Goal: Transaction & Acquisition: Purchase product/service

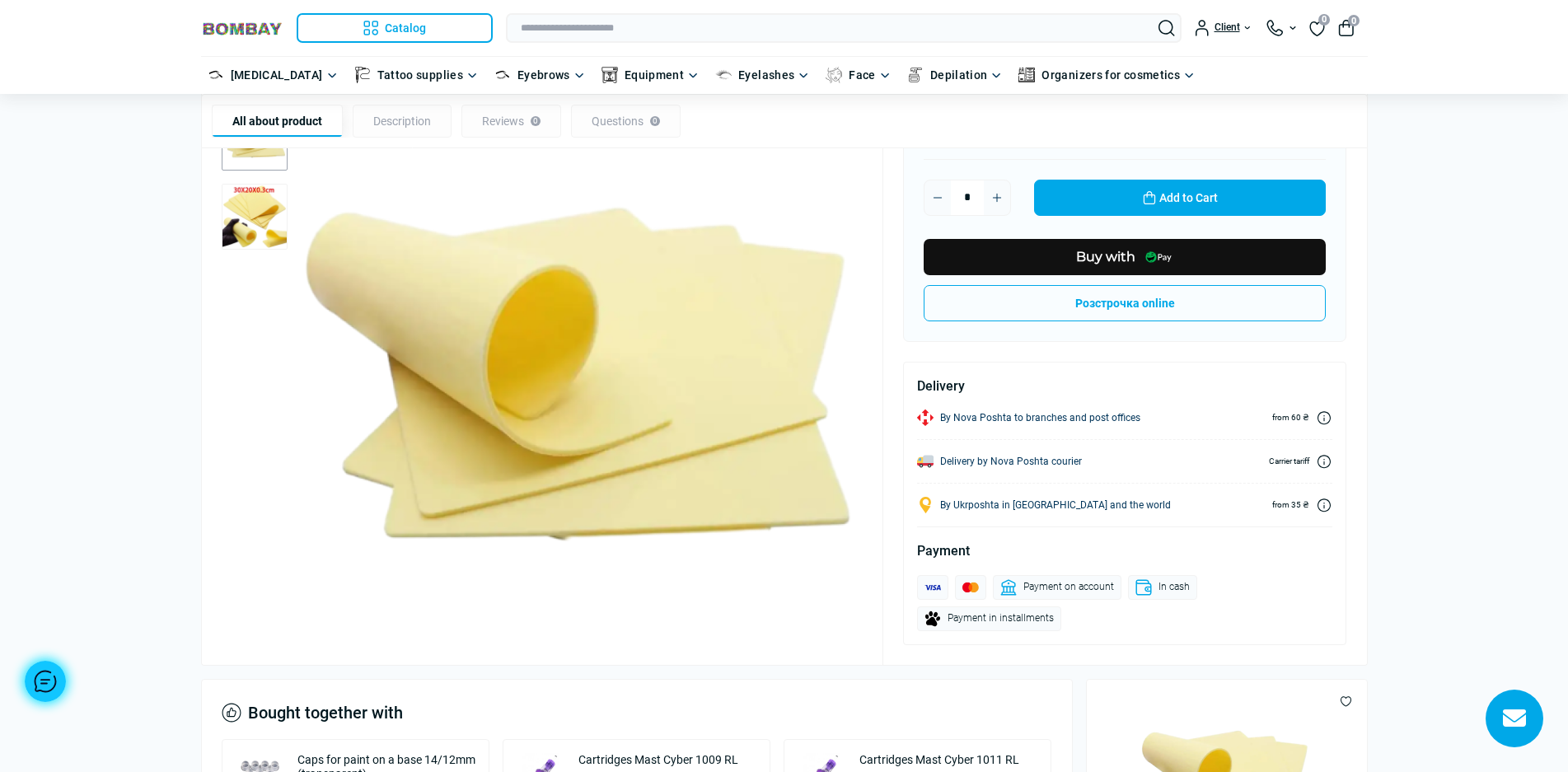
scroll to position [83, 0]
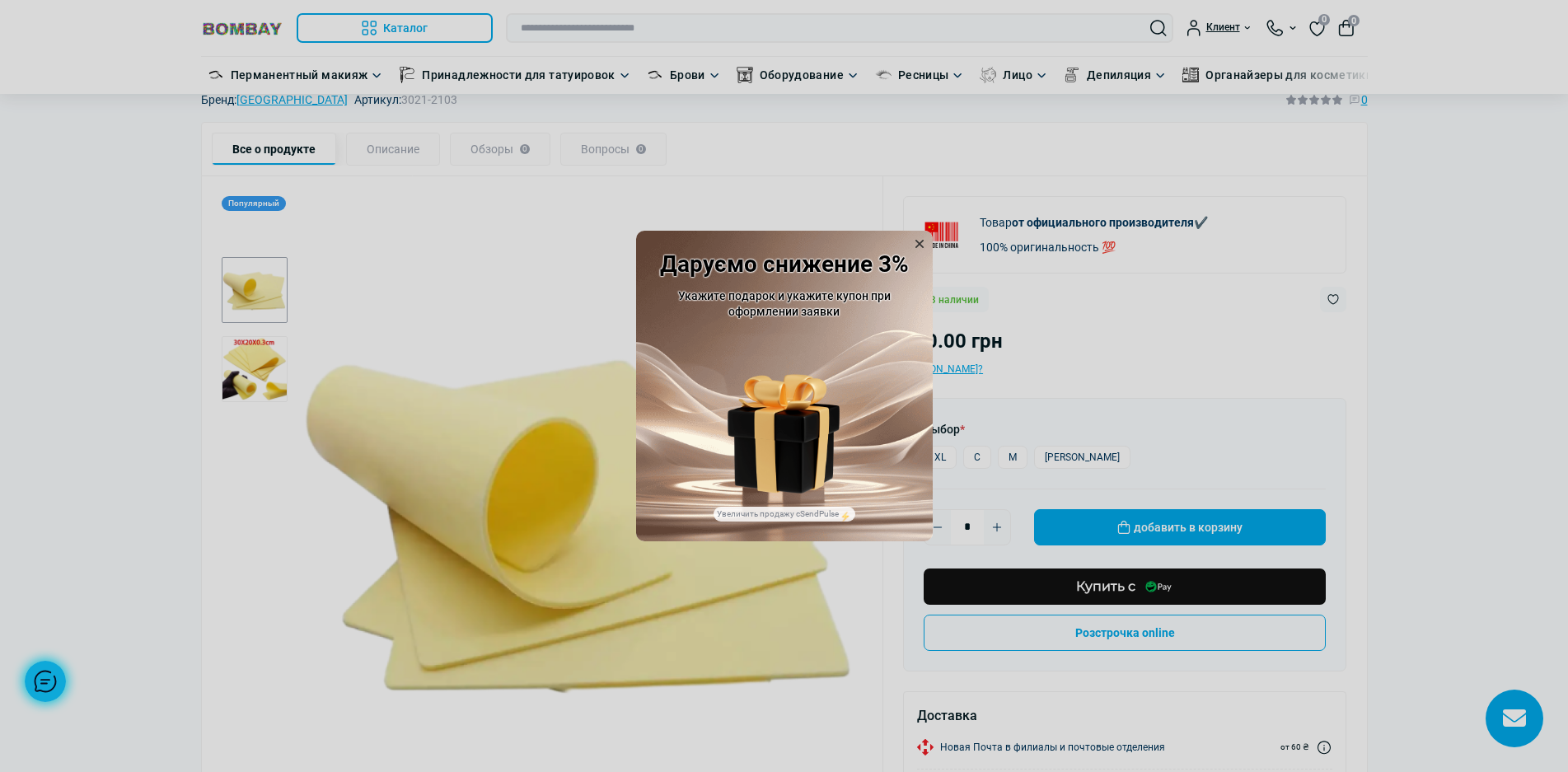
click at [919, 240] on icon at bounding box center [919, 244] width 17 height 17
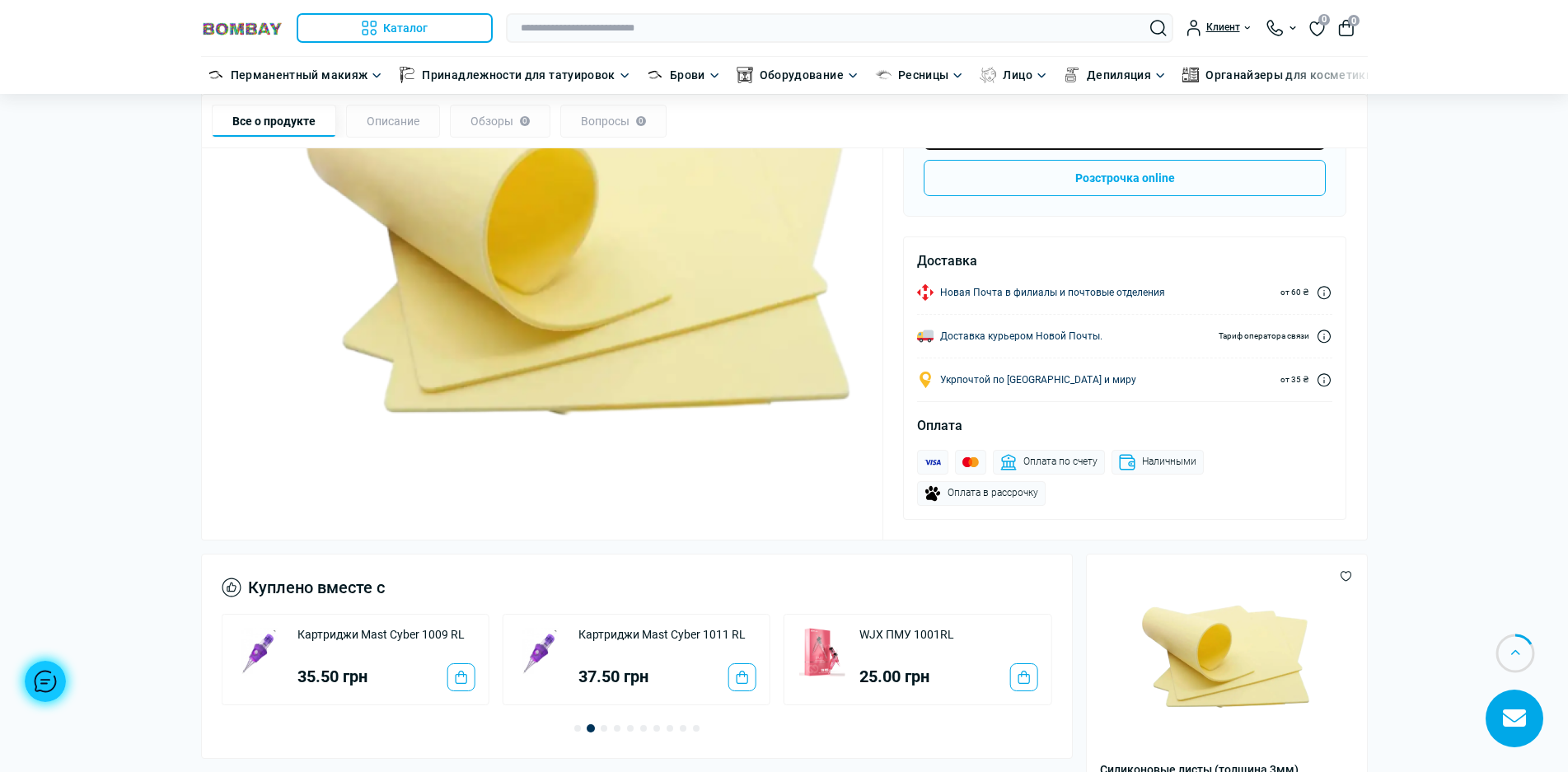
scroll to position [330, 0]
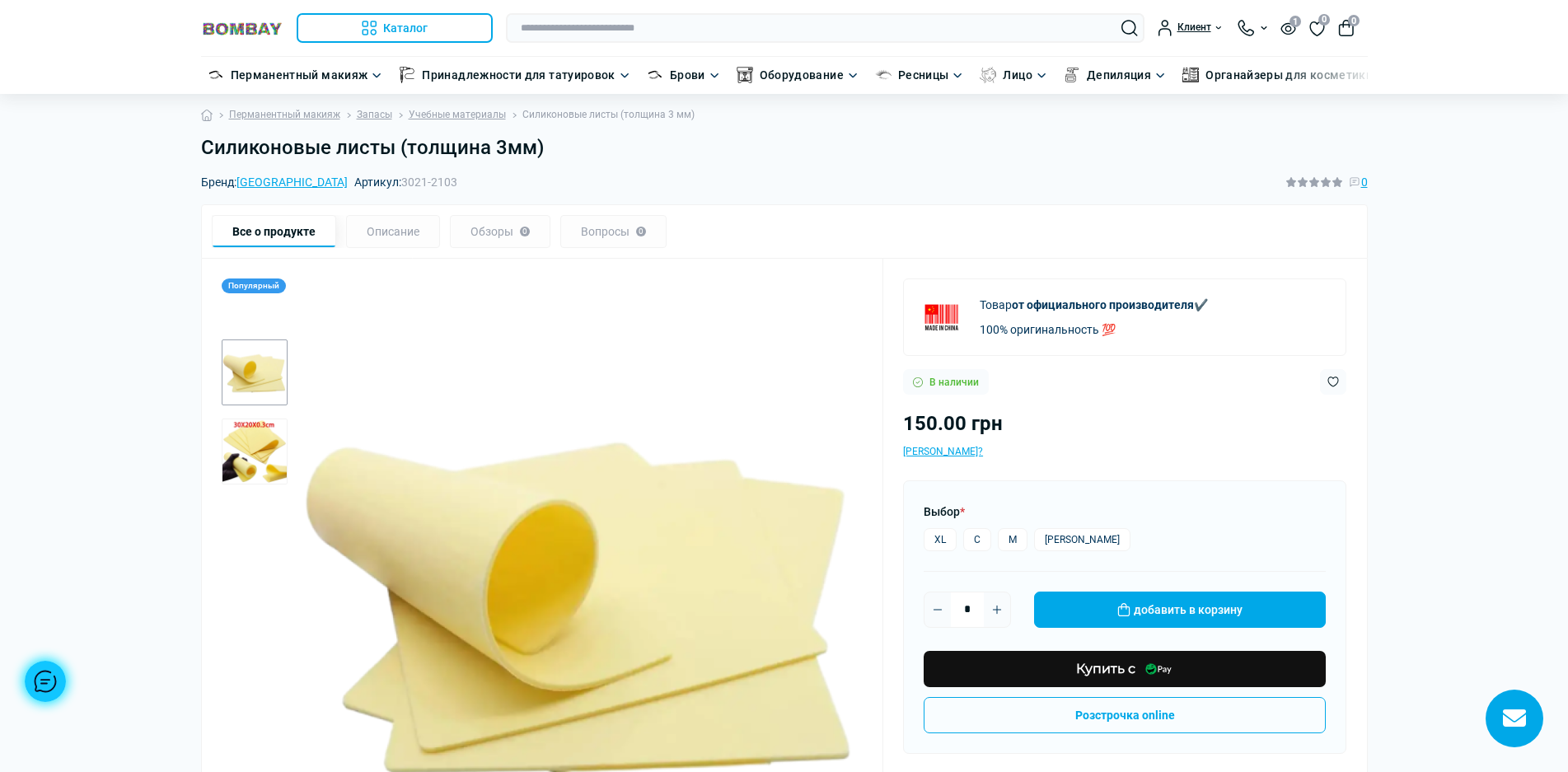
scroll to position [330, 0]
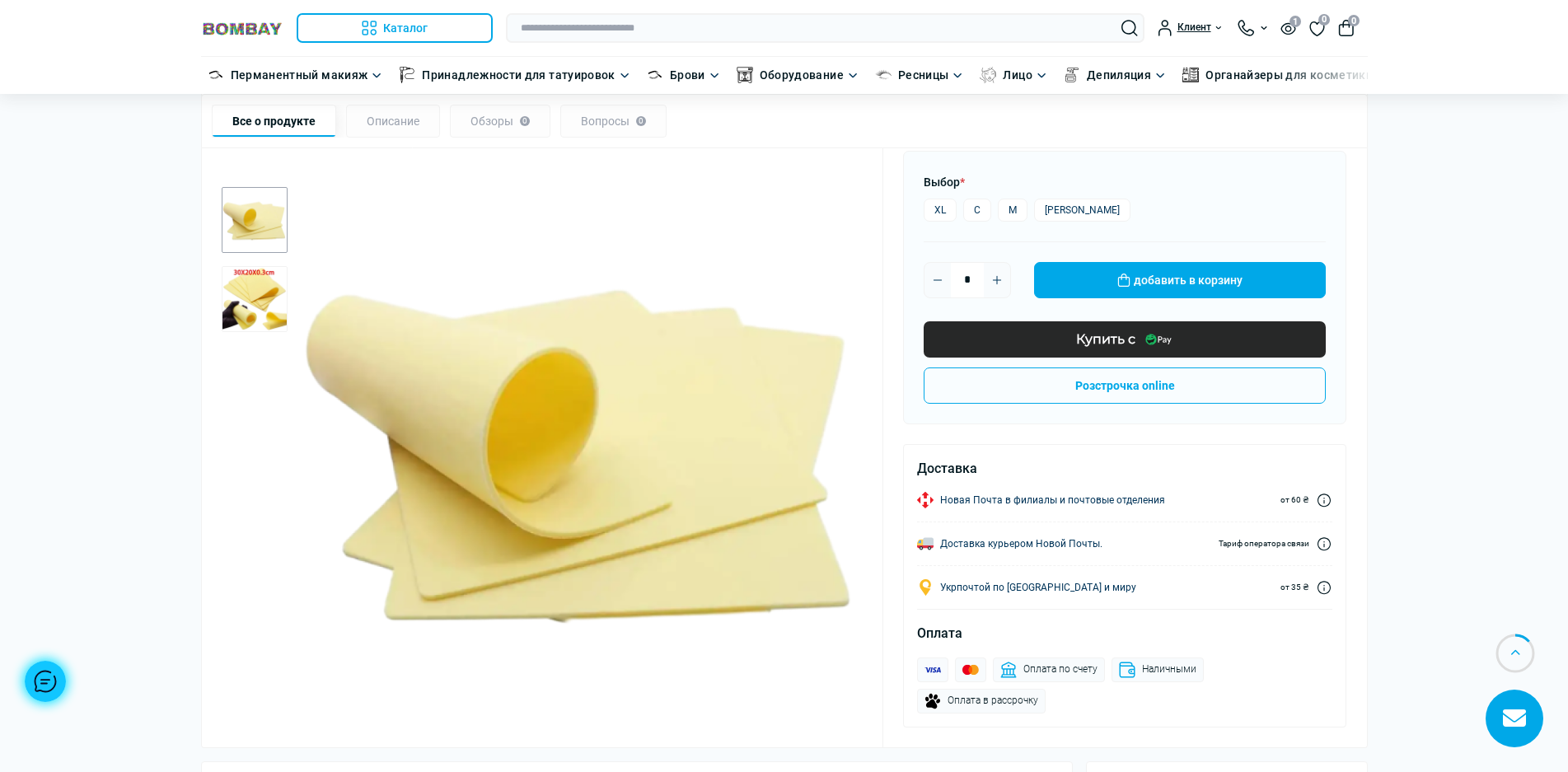
click at [1117, 344] on font "Купить с" at bounding box center [1106, 339] width 59 height 16
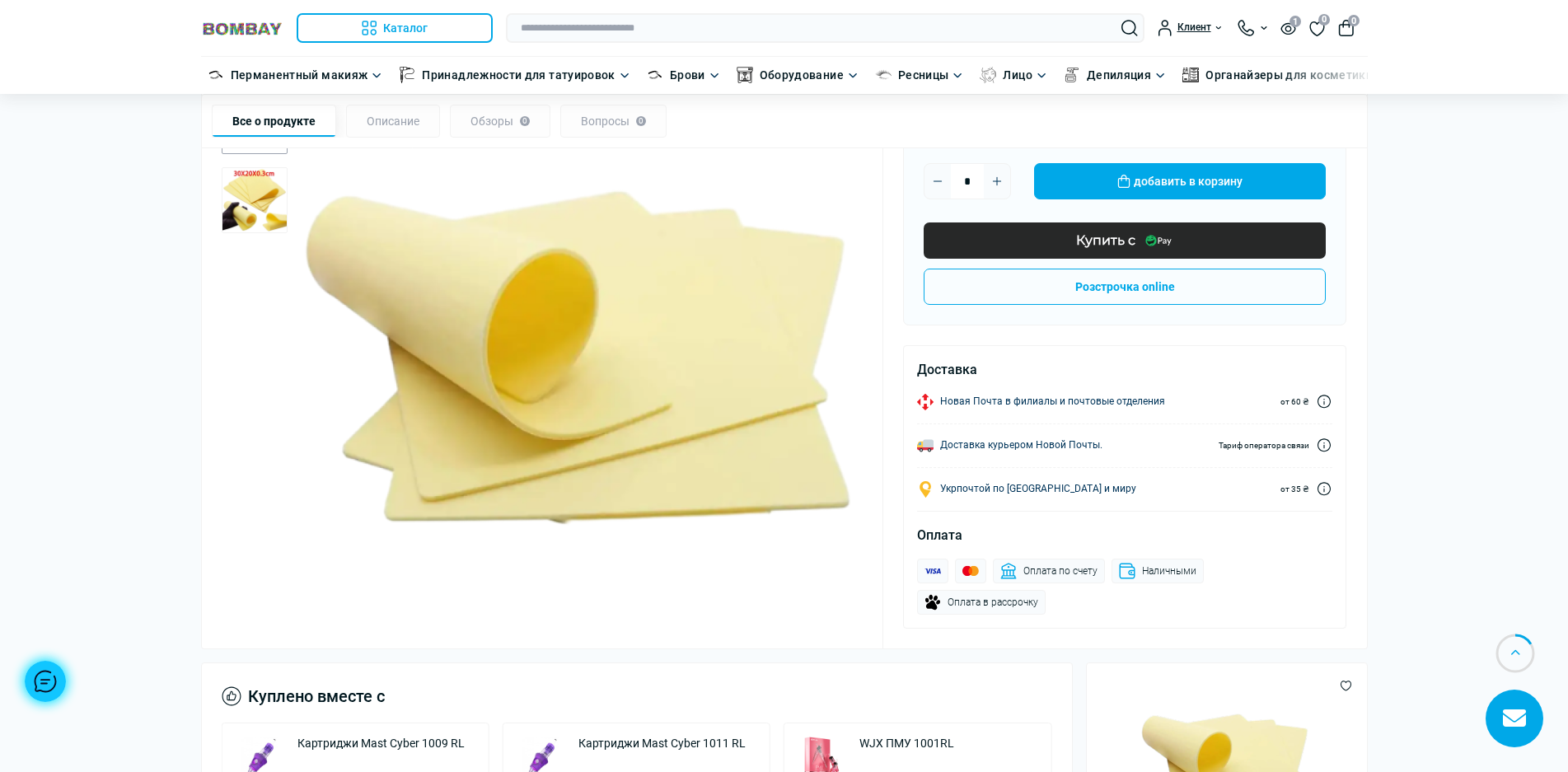
scroll to position [401, 0]
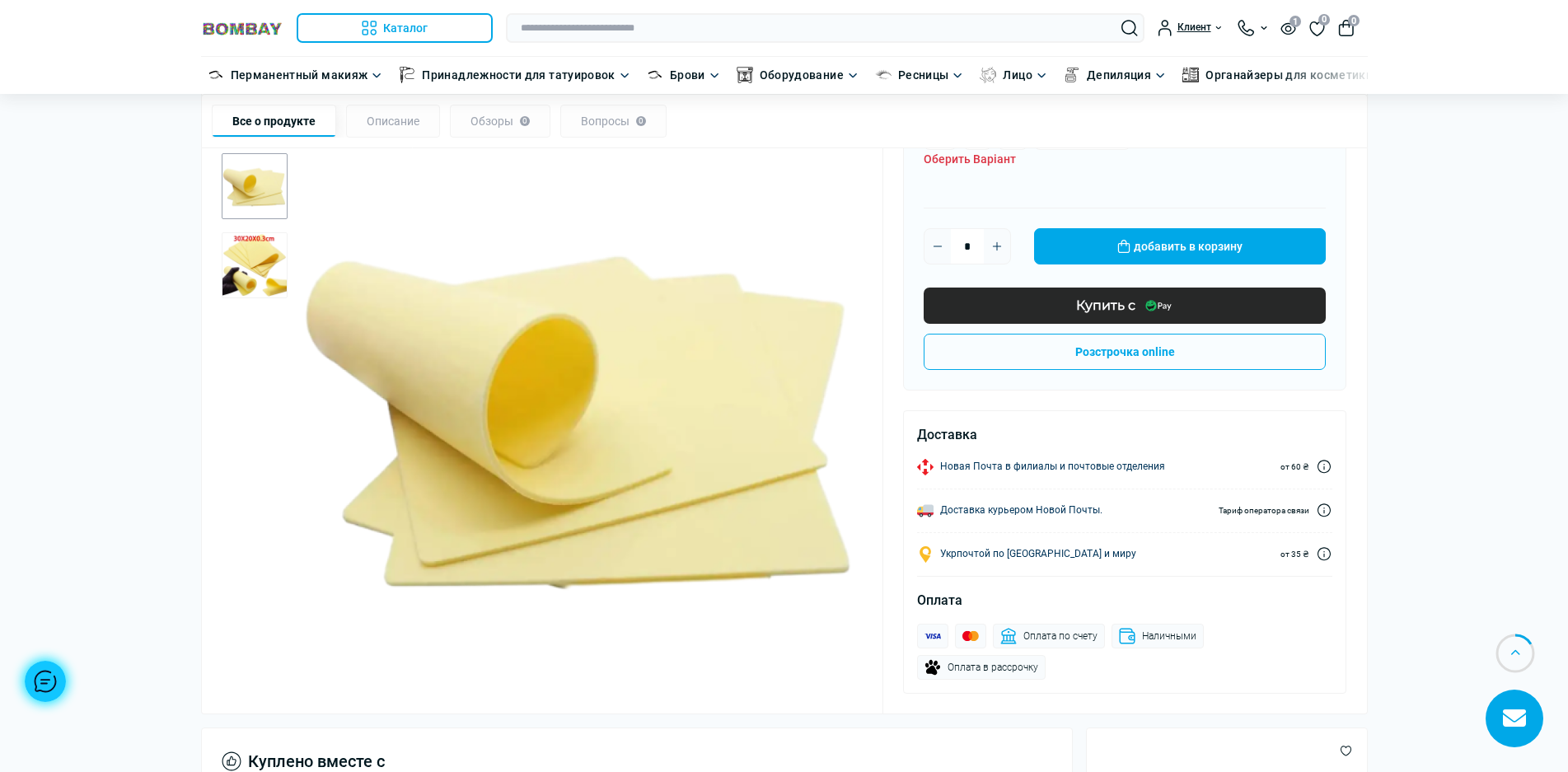
click at [1117, 305] on font "Купить с" at bounding box center [1106, 305] width 59 height 16
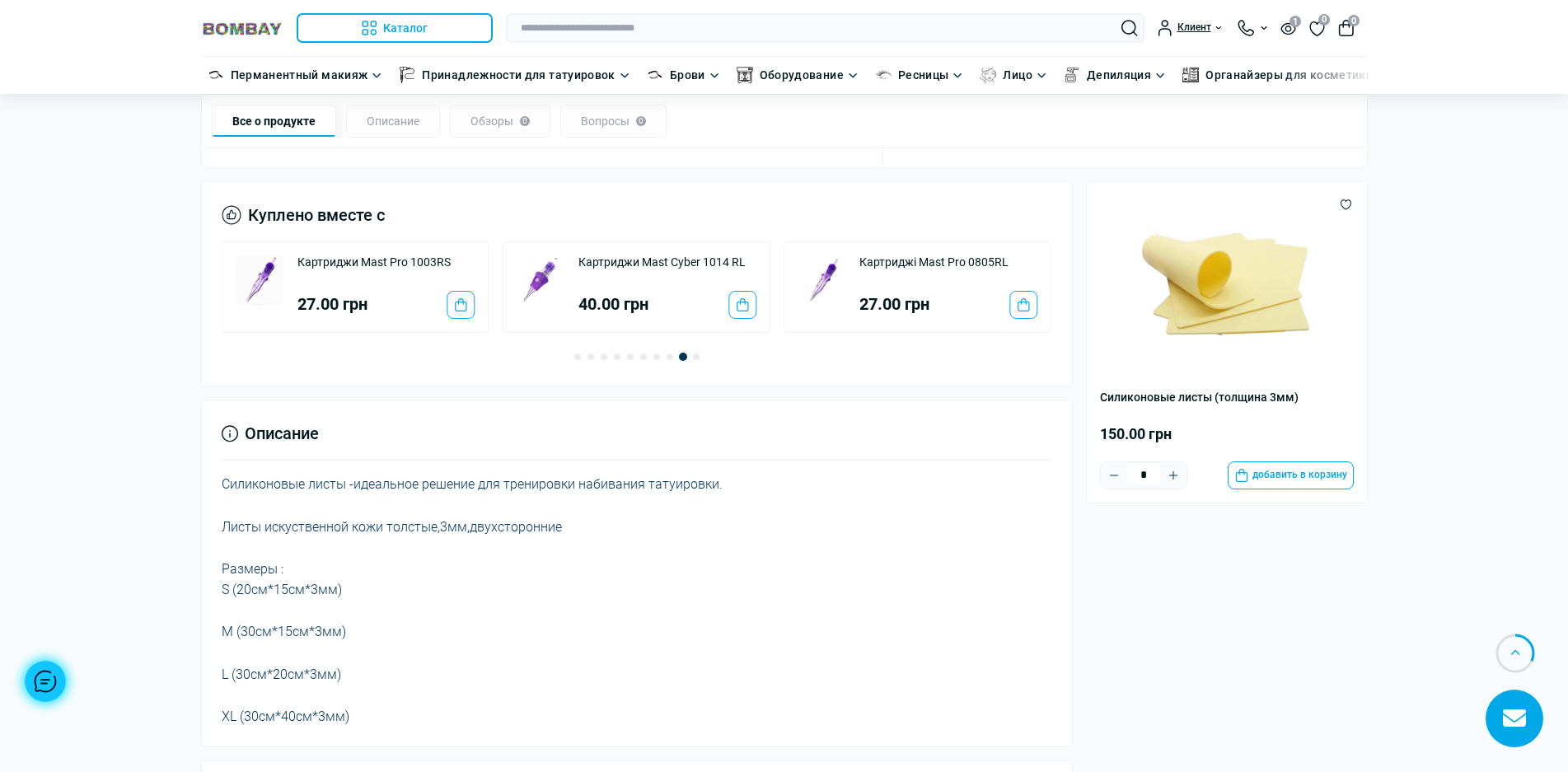
scroll to position [742, 0]
